Goal: Check status

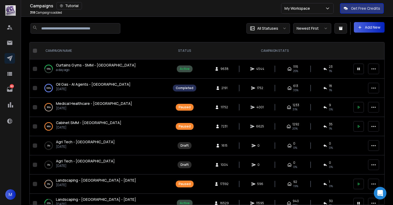
click at [359, 67] on icon at bounding box center [358, 68] width 5 height 5
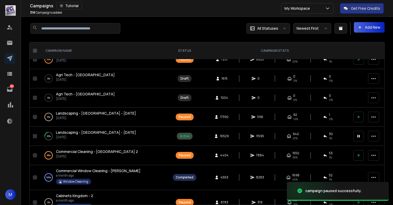
scroll to position [72, 0]
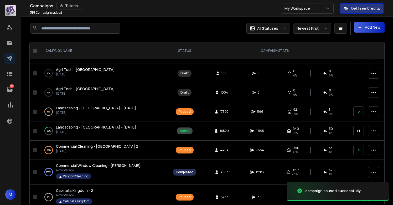
click at [357, 130] on icon at bounding box center [358, 130] width 2 height 3
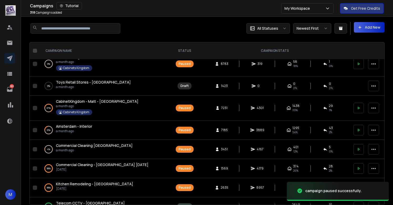
scroll to position [0, 0]
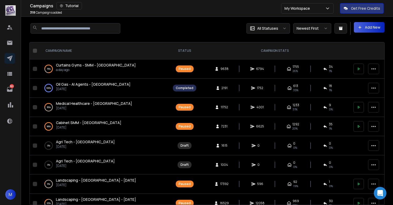
click at [89, 63] on span "Curtains Gyms - SMM - [GEOGRAPHIC_DATA]" at bounding box center [96, 64] width 80 height 5
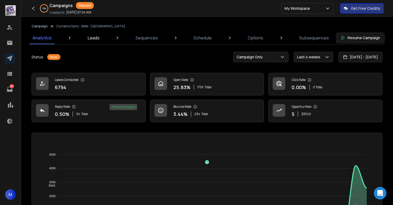
click at [96, 38] on p "Leads" at bounding box center [94, 38] width 12 height 6
